Goal: Find contact information: Find contact information

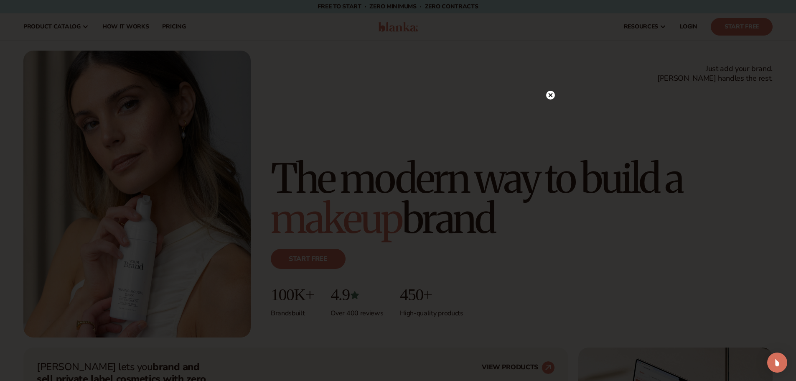
click at [551, 94] on circle at bounding box center [550, 95] width 9 height 9
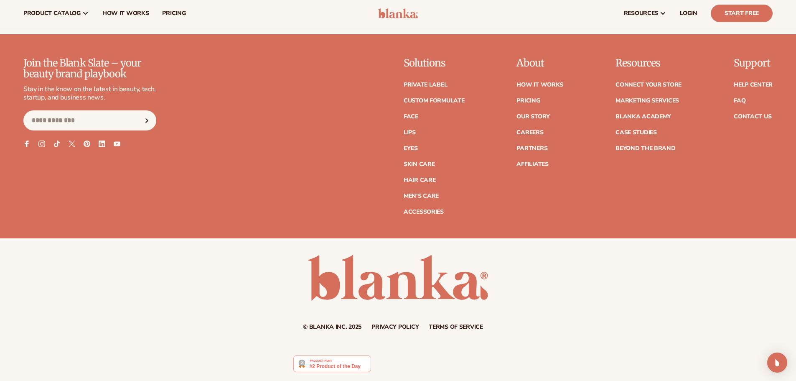
scroll to position [3732, 0]
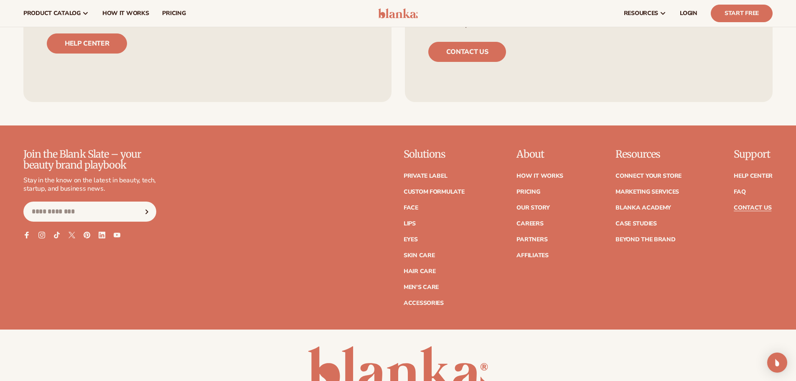
click at [759, 206] on link "Contact Us" at bounding box center [753, 208] width 38 height 6
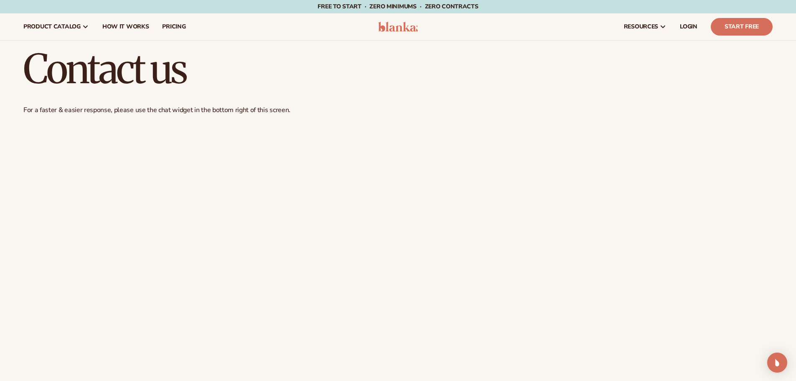
click at [386, 25] on img at bounding box center [398, 27] width 40 height 10
